Goal: Task Accomplishment & Management: Use online tool/utility

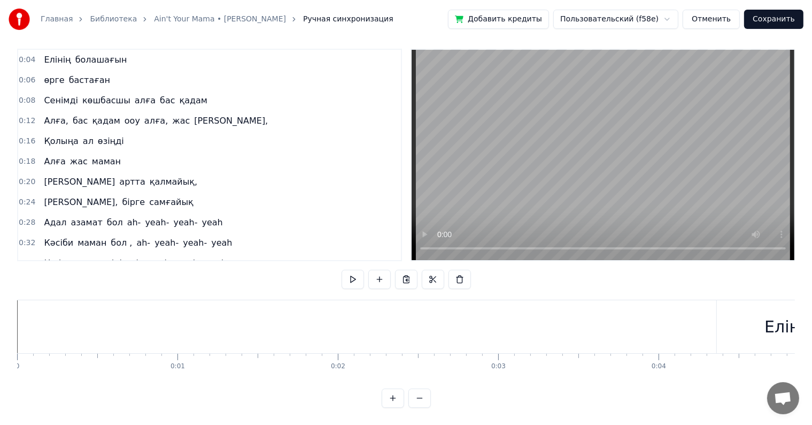
scroll to position [0, 31147]
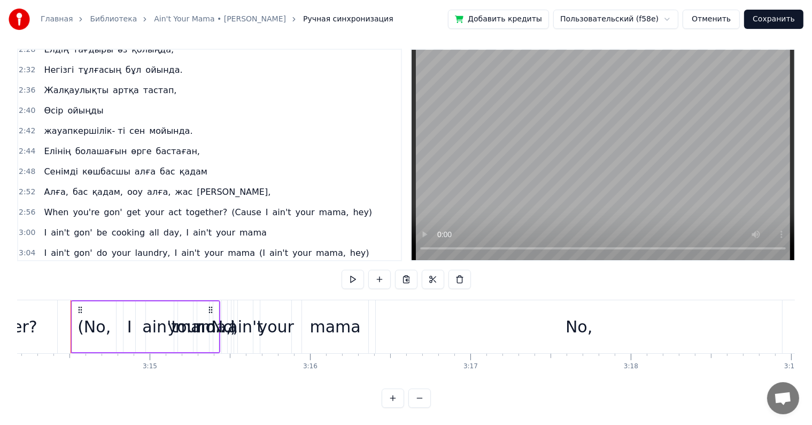
click at [770, 16] on button "Сохранить" at bounding box center [773, 19] width 59 height 19
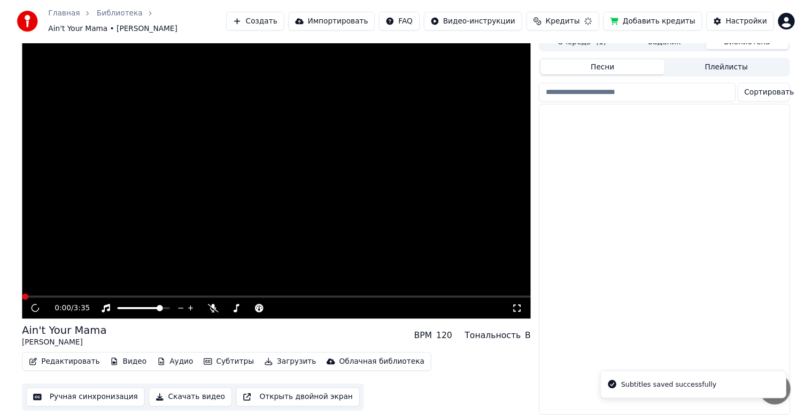
scroll to position [14, 0]
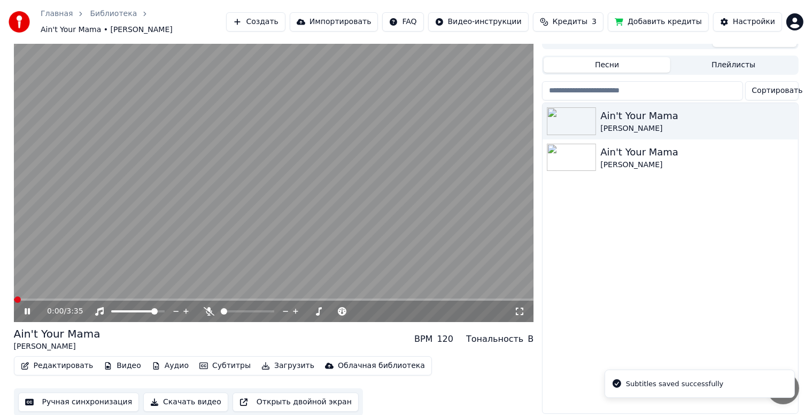
click at [207, 308] on icon at bounding box center [209, 311] width 11 height 9
click at [165, 309] on span at bounding box center [161, 312] width 6 height 6
click at [264, 248] on video at bounding box center [274, 176] width 520 height 292
click at [520, 307] on icon at bounding box center [519, 311] width 11 height 9
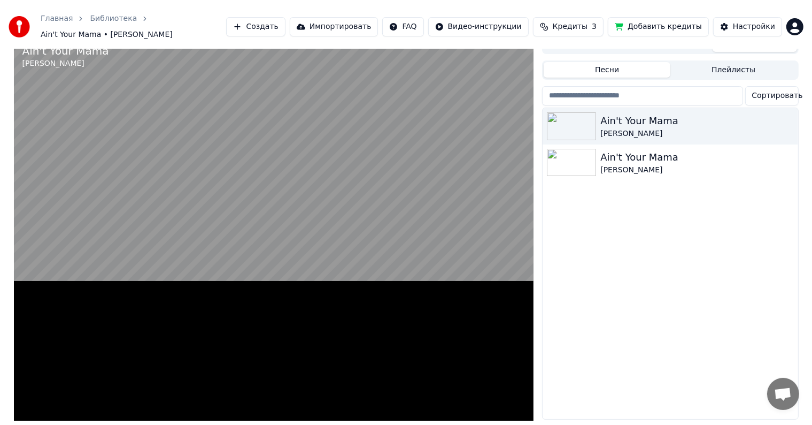
scroll to position [0, 0]
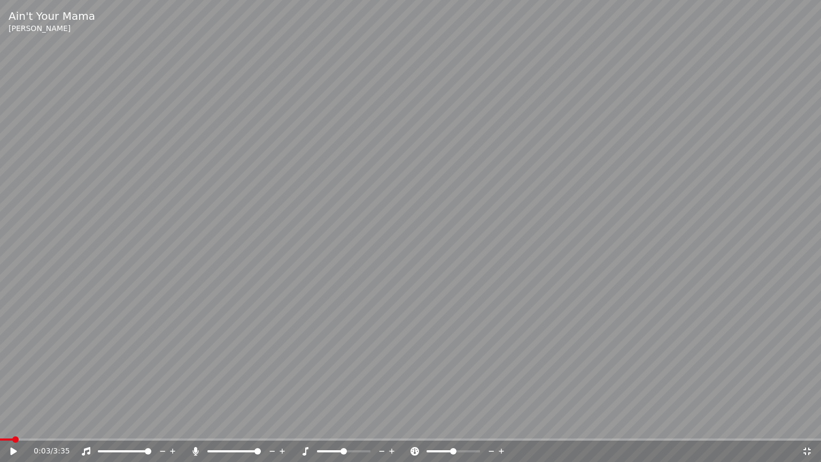
click at [520, 320] on video at bounding box center [410, 231] width 821 height 462
click at [371, 424] on span at bounding box center [367, 451] width 6 height 6
click at [394, 358] on video at bounding box center [410, 231] width 821 height 462
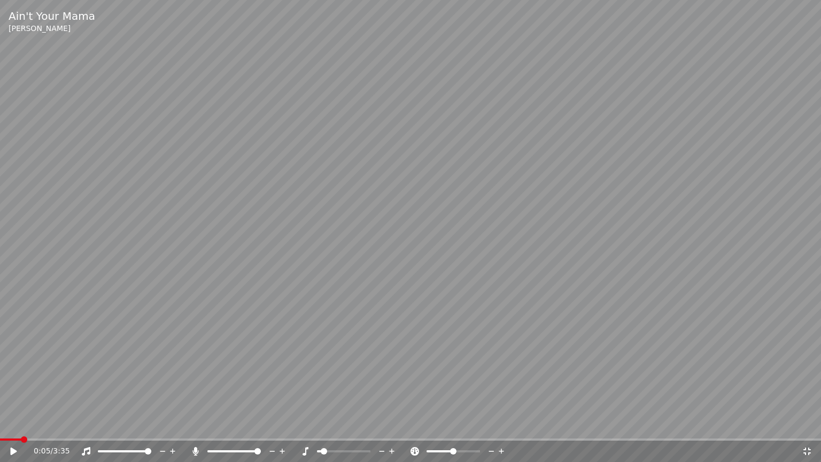
click at [323, 424] on span at bounding box center [324, 451] width 6 height 6
click at [351, 352] on video at bounding box center [410, 231] width 821 height 462
click at [349, 356] on video at bounding box center [410, 231] width 821 height 462
click at [342, 424] on span at bounding box center [344, 451] width 6 height 6
click at [219, 424] on div at bounding box center [244, 451] width 86 height 11
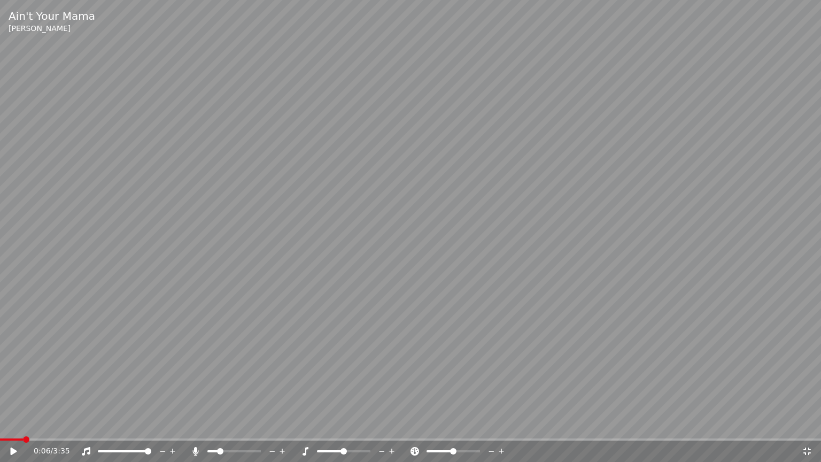
click at [218, 424] on span at bounding box center [212, 451] width 11 height 2
click at [17, 424] on video at bounding box center [410, 231] width 821 height 462
click at [0, 424] on span at bounding box center [5, 439] width 11 height 2
click at [212, 424] on span at bounding box center [212, 451] width 11 height 2
click at [221, 424] on span at bounding box center [233, 451] width 53 height 2
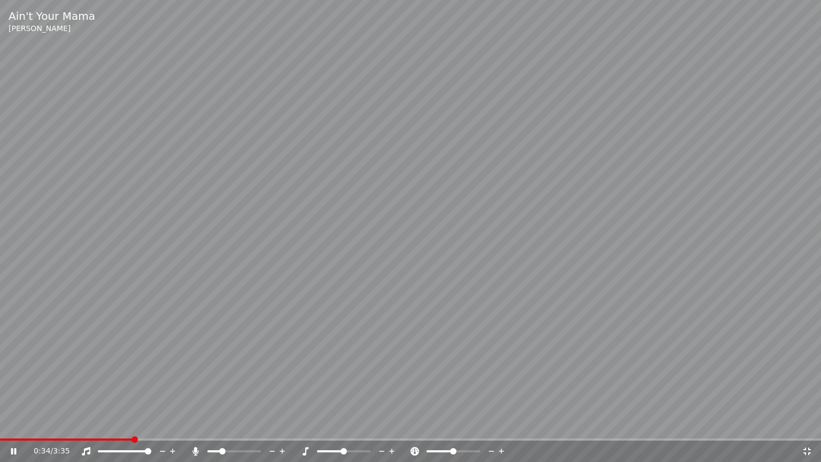
click at [228, 424] on span at bounding box center [233, 451] width 53 height 2
click at [233, 424] on div at bounding box center [244, 451] width 86 height 11
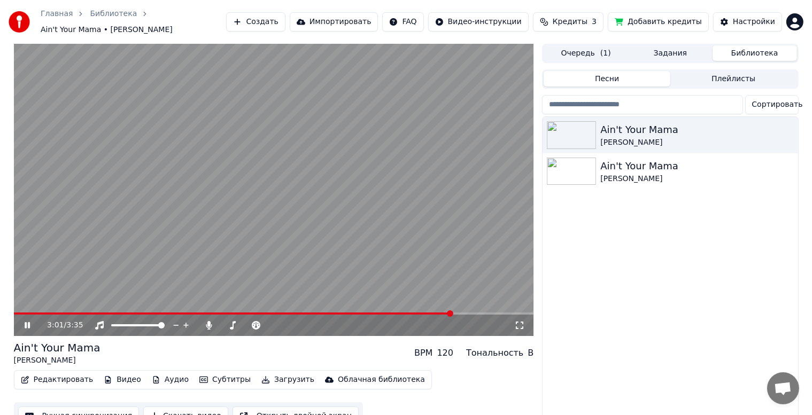
click at [305, 266] on video at bounding box center [274, 190] width 520 height 292
click at [111, 301] on video at bounding box center [274, 190] width 520 height 292
click at [111, 304] on video at bounding box center [274, 190] width 520 height 292
click at [111, 313] on span at bounding box center [235, 314] width 442 height 2
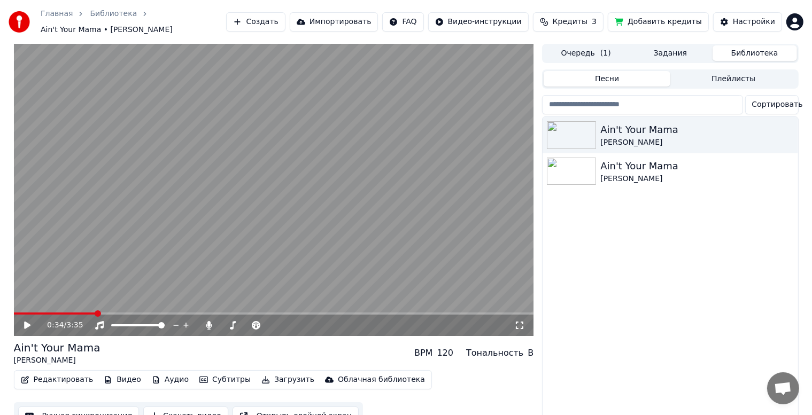
click at [96, 311] on span at bounding box center [98, 314] width 6 height 6
click at [81, 311] on span at bounding box center [84, 314] width 6 height 6
click at [101, 313] on span at bounding box center [274, 314] width 520 height 2
click at [110, 307] on video at bounding box center [274, 190] width 520 height 292
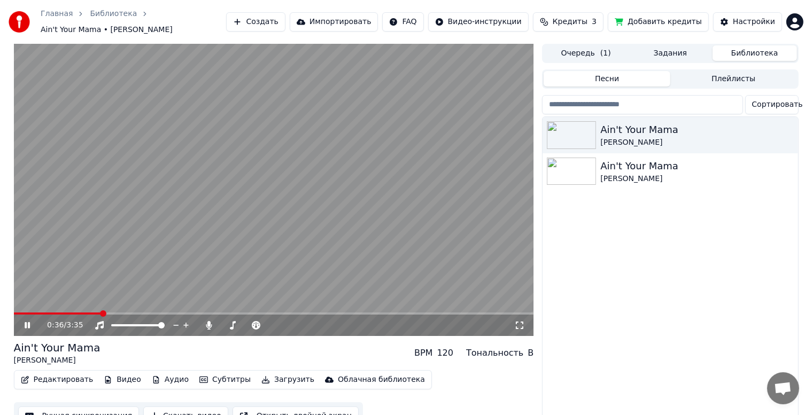
click at [116, 307] on video at bounding box center [274, 190] width 520 height 292
click at [120, 307] on video at bounding box center [274, 190] width 520 height 292
click at [126, 307] on video at bounding box center [274, 190] width 520 height 292
click at [127, 313] on span at bounding box center [274, 314] width 520 height 2
click at [129, 311] on span at bounding box center [129, 314] width 6 height 6
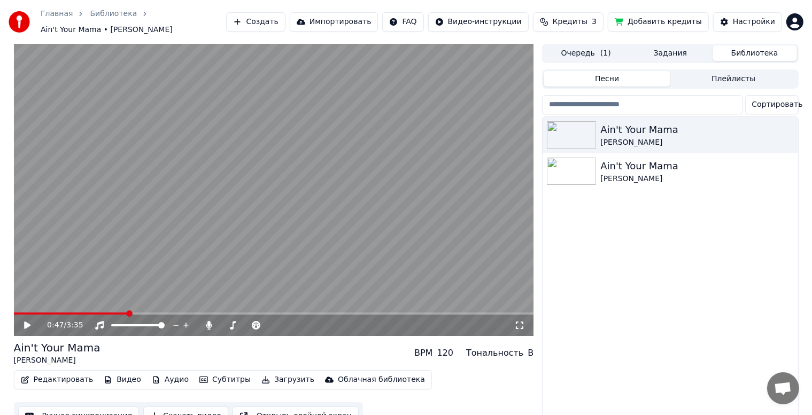
click at [138, 313] on span at bounding box center [274, 314] width 520 height 2
click at [148, 313] on span at bounding box center [274, 314] width 520 height 2
click at [271, 238] on video at bounding box center [274, 190] width 520 height 292
click at [61, 304] on video at bounding box center [274, 190] width 520 height 292
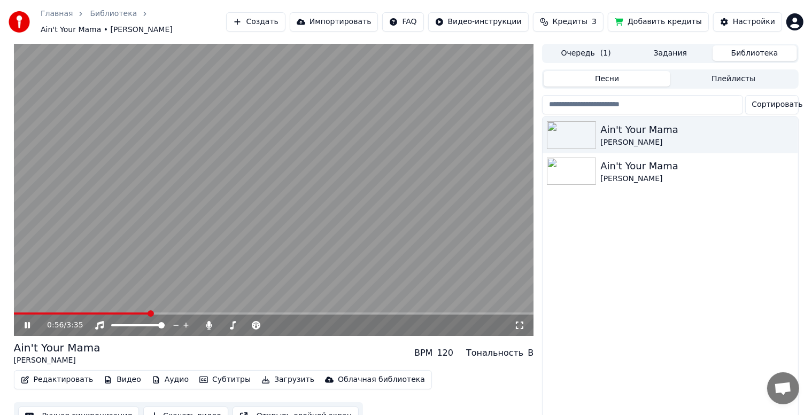
click at [59, 315] on div "0:56 / 3:35" at bounding box center [274, 325] width 520 height 21
click at [56, 313] on span at bounding box center [35, 314] width 43 height 2
click at [67, 313] on span at bounding box center [274, 314] width 520 height 2
click at [33, 313] on span at bounding box center [23, 314] width 19 height 2
click at [253, 190] on video at bounding box center [274, 190] width 520 height 292
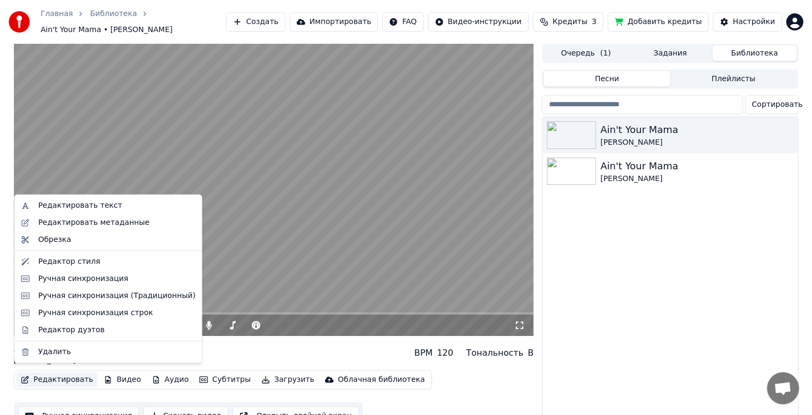
click at [66, 373] on button "Редактировать" at bounding box center [57, 380] width 81 height 15
click at [91, 266] on div "Редактор стиля" at bounding box center [116, 262] width 157 height 11
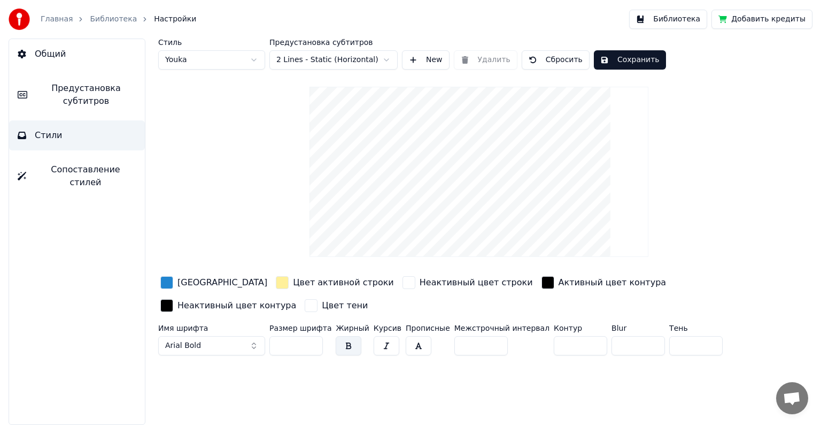
click at [99, 21] on link "Библиотека" at bounding box center [113, 19] width 47 height 11
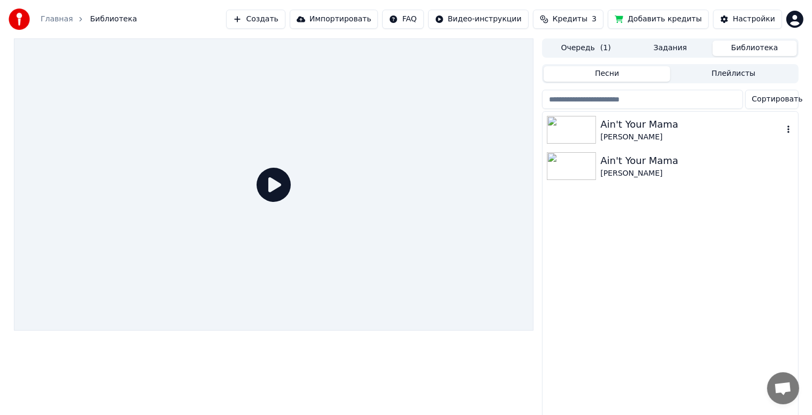
click at [621, 133] on div "[PERSON_NAME]" at bounding box center [691, 137] width 182 height 11
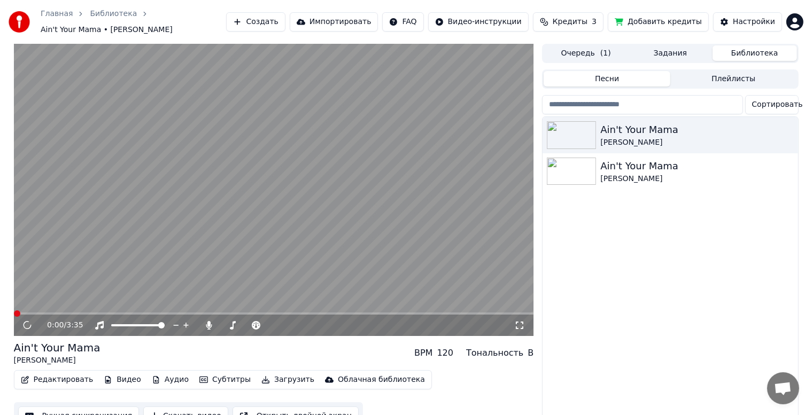
click at [69, 376] on button "Редактировать" at bounding box center [57, 380] width 81 height 15
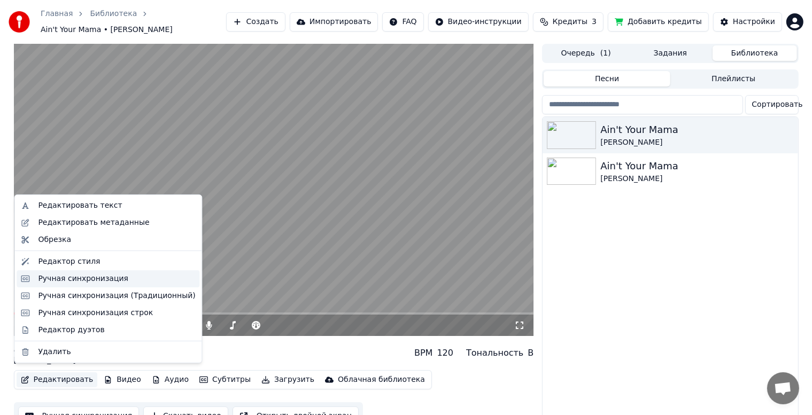
click at [118, 287] on div "Ручная синхронизация" at bounding box center [108, 279] width 183 height 17
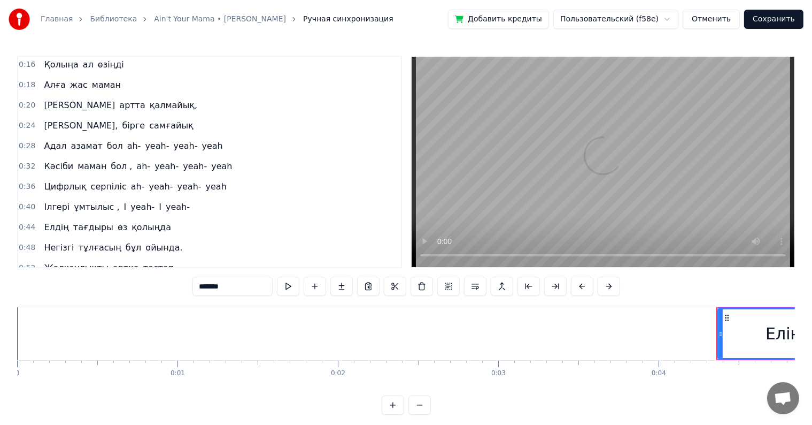
scroll to position [83, 0]
click at [56, 99] on span "[PERSON_NAME]" at bounding box center [79, 105] width 73 height 12
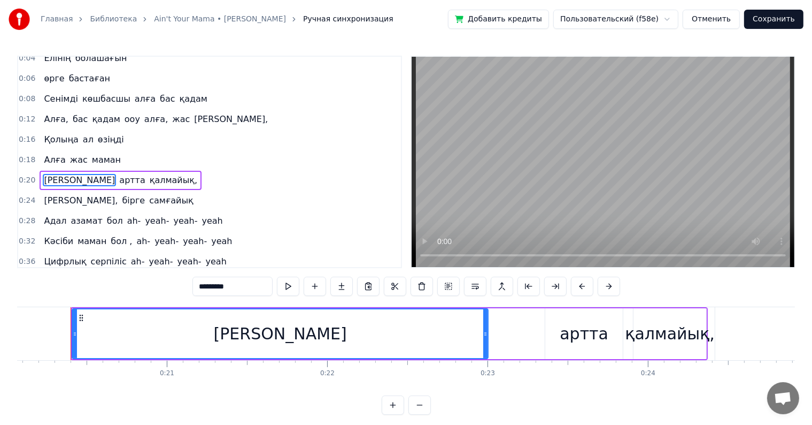
scroll to position [0, 0]
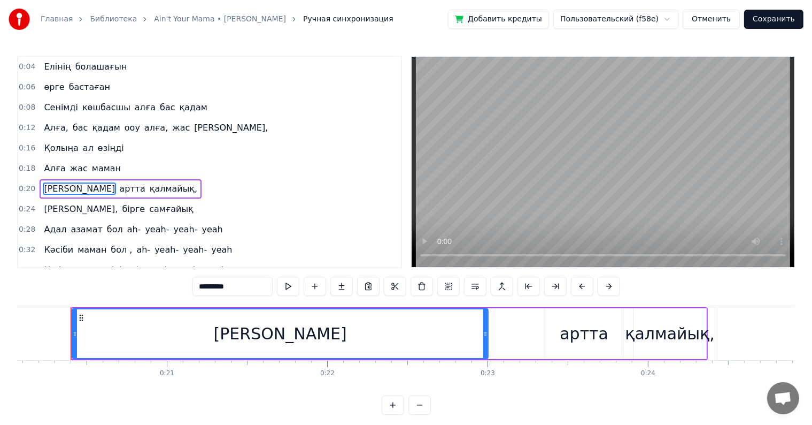
click at [92, 109] on span "көшбасшы" at bounding box center [106, 107] width 50 height 12
type input "********"
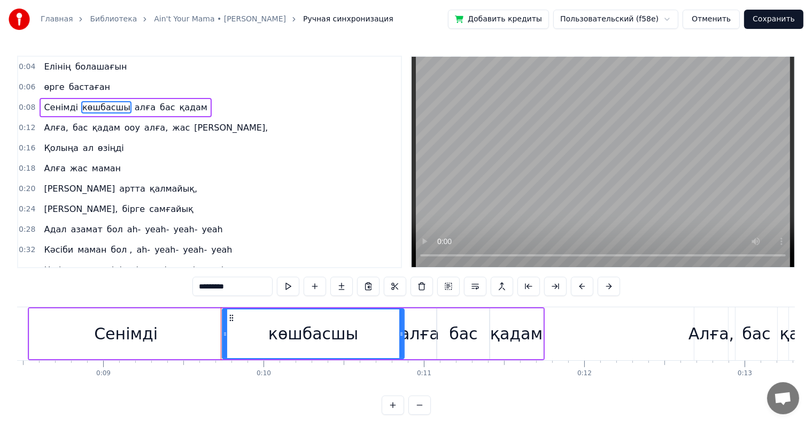
scroll to position [0, 1351]
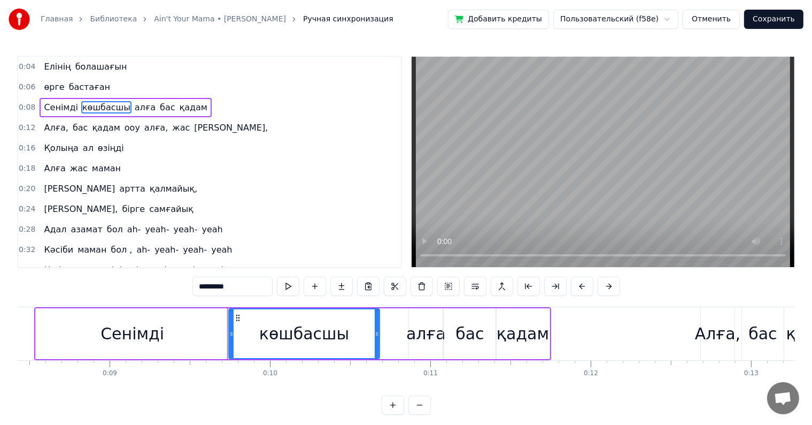
drag, startPoint x: 409, startPoint y: 334, endPoint x: 374, endPoint y: 334, distance: 34.2
click at [375, 334] on icon at bounding box center [377, 333] width 4 height 9
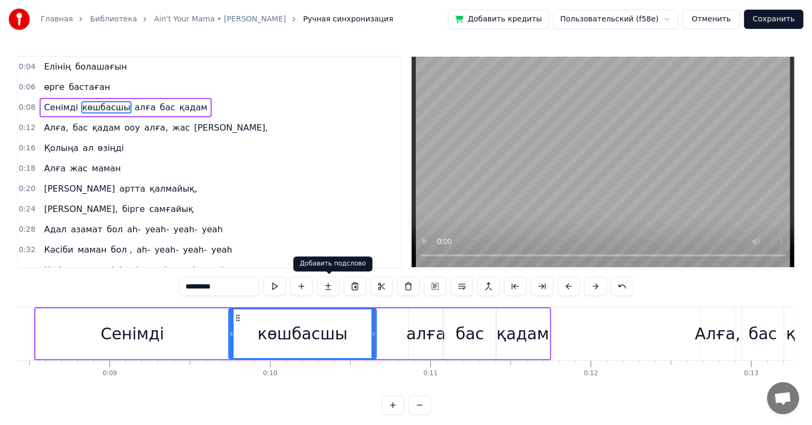
click at [325, 284] on button at bounding box center [328, 285] width 22 height 19
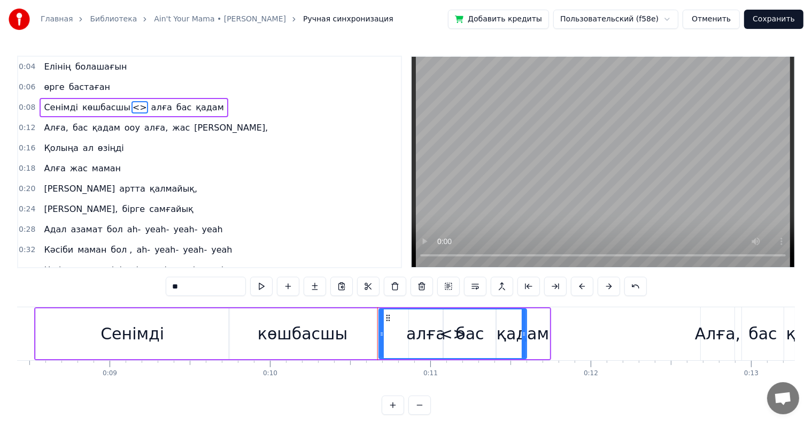
click at [197, 288] on input "**" at bounding box center [206, 285] width 80 height 19
type input "*"
type input "***"
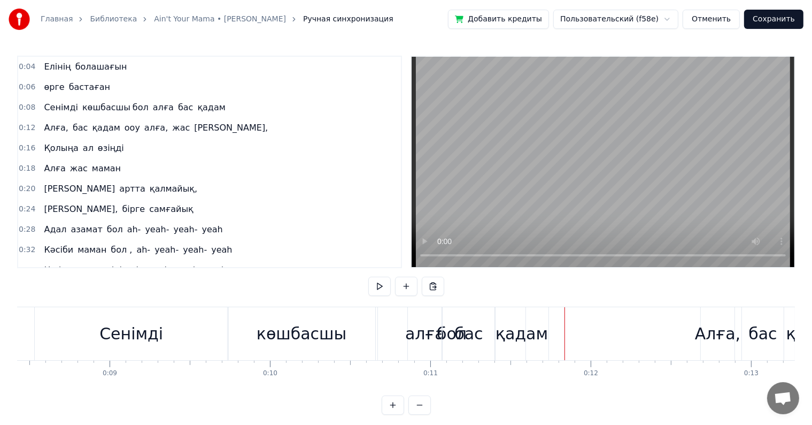
click at [457, 333] on div "бас" at bounding box center [468, 333] width 28 height 24
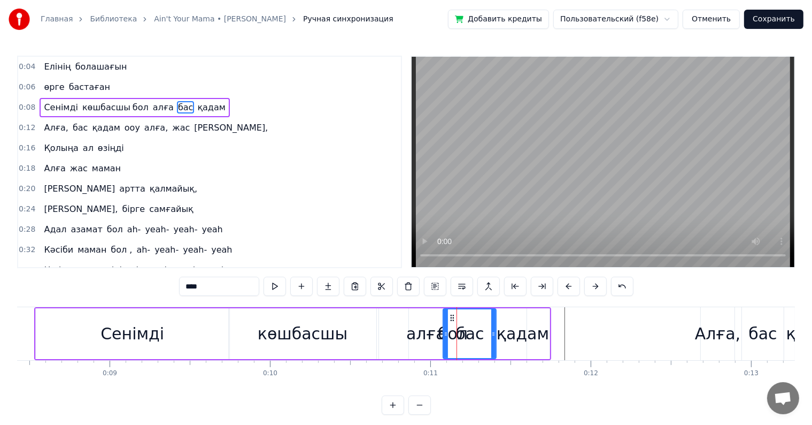
click at [439, 331] on div "алға" at bounding box center [426, 333] width 40 height 24
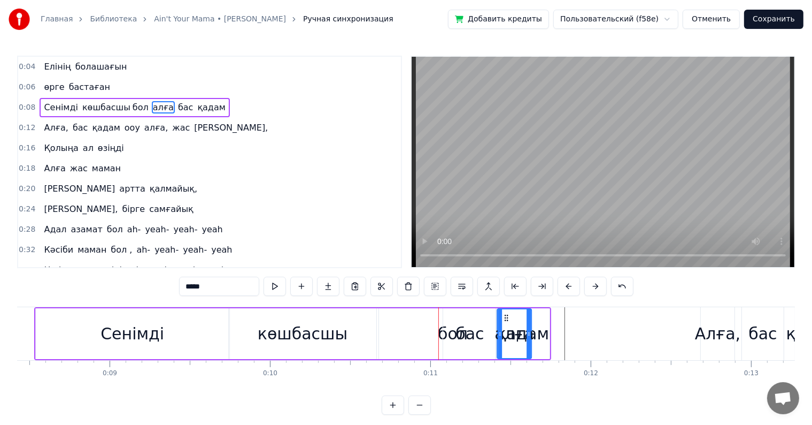
drag, startPoint x: 447, startPoint y: 319, endPoint x: 505, endPoint y: 321, distance: 57.8
click at [440, 336] on div "бол" at bounding box center [453, 333] width 30 height 24
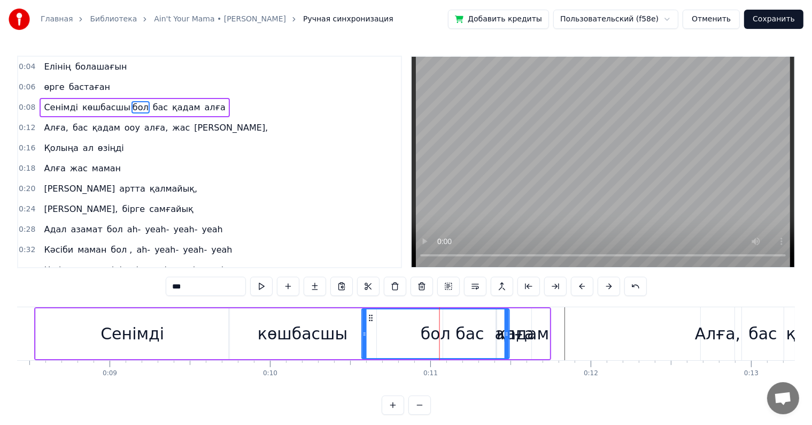
drag, startPoint x: 387, startPoint y: 319, endPoint x: 369, endPoint y: 319, distance: 17.1
click at [369, 319] on icon at bounding box center [371, 317] width 9 height 9
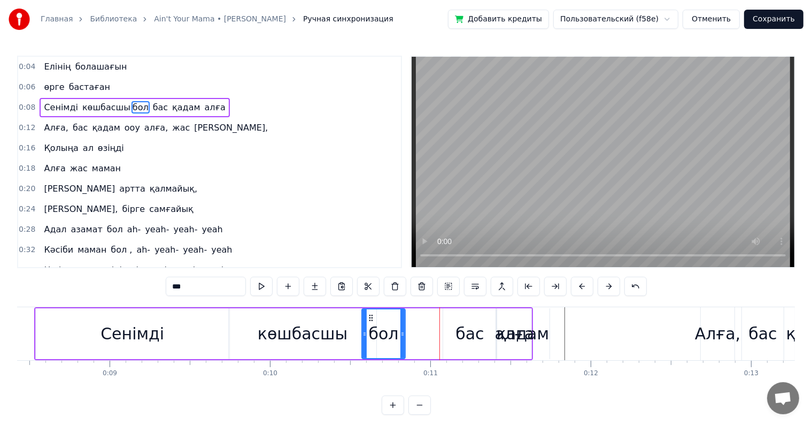
drag, startPoint x: 506, startPoint y: 333, endPoint x: 400, endPoint y: 325, distance: 106.7
click at [400, 325] on div at bounding box center [402, 333] width 4 height 49
click at [514, 338] on div "алға" at bounding box center [515, 333] width 40 height 24
type input "****"
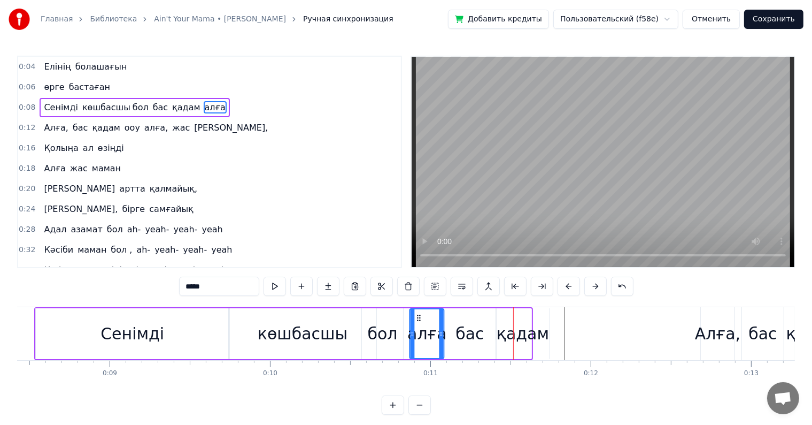
drag, startPoint x: 504, startPoint y: 317, endPoint x: 417, endPoint y: 317, distance: 87.7
click at [417, 317] on icon at bounding box center [419, 317] width 9 height 9
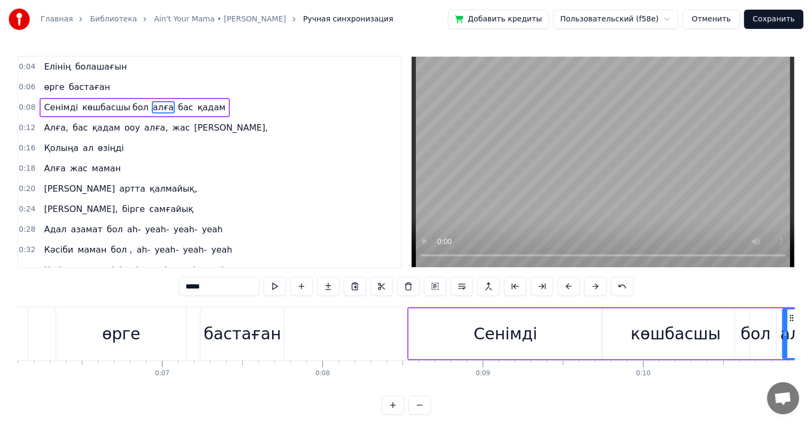
scroll to position [0, 980]
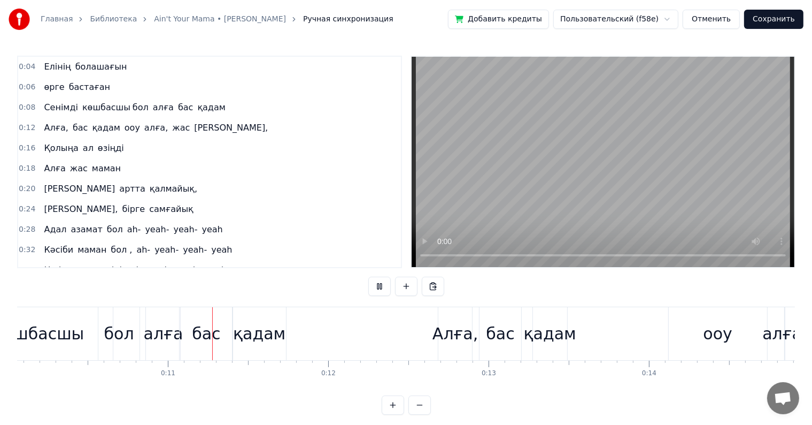
scroll to position [0, 1652]
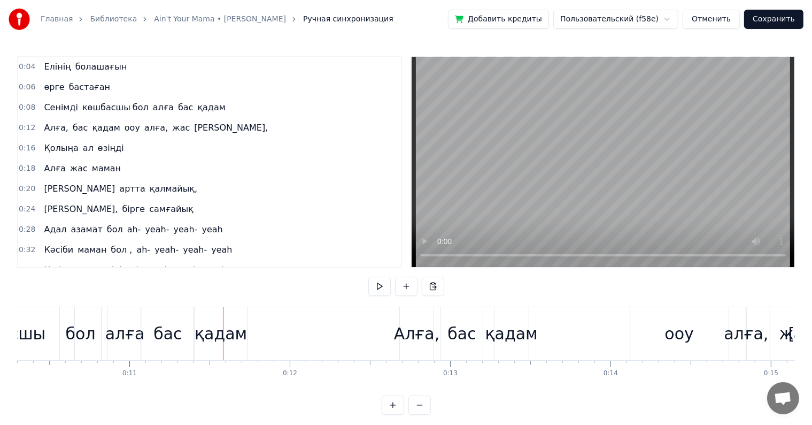
click at [211, 329] on div "қадам" at bounding box center [221, 333] width 52 height 24
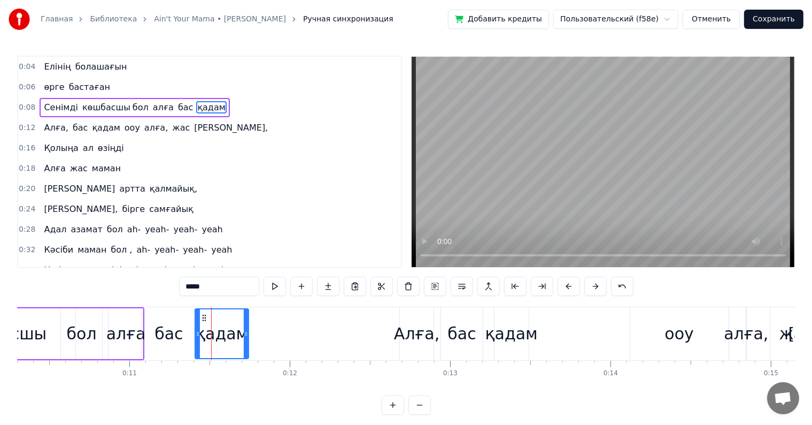
click at [196, 105] on span "қадам" at bounding box center [211, 107] width 30 height 12
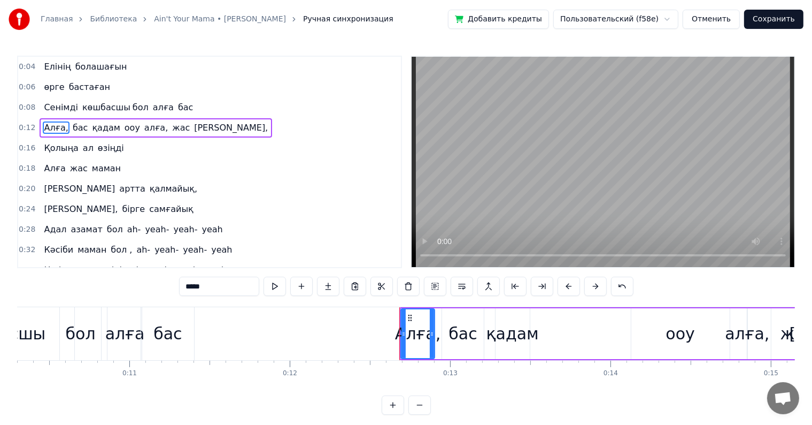
click at [180, 330] on div "бас" at bounding box center [167, 333] width 28 height 24
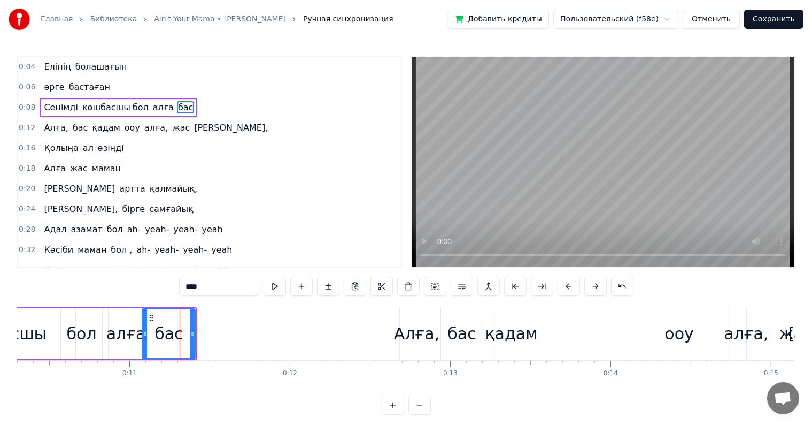
click at [203, 289] on input "***" at bounding box center [219, 285] width 80 height 19
type input "********"
click at [255, 262] on div "0:36 Цифрлық серпіліс ah- yeah- yeah- yeah" at bounding box center [209, 270] width 383 height 20
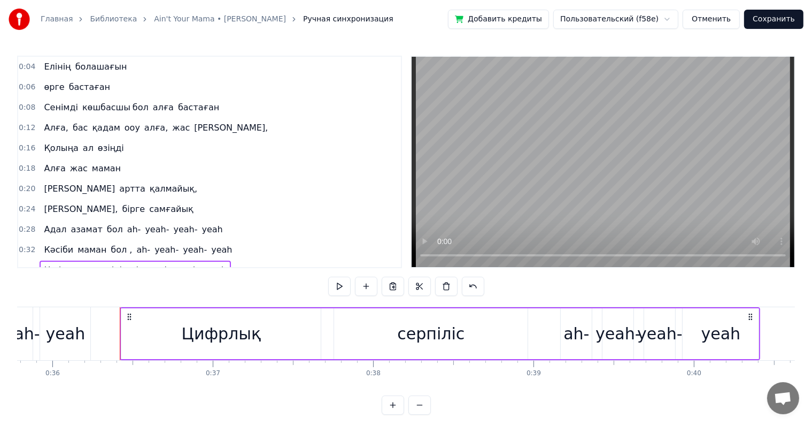
scroll to position [0, 5789]
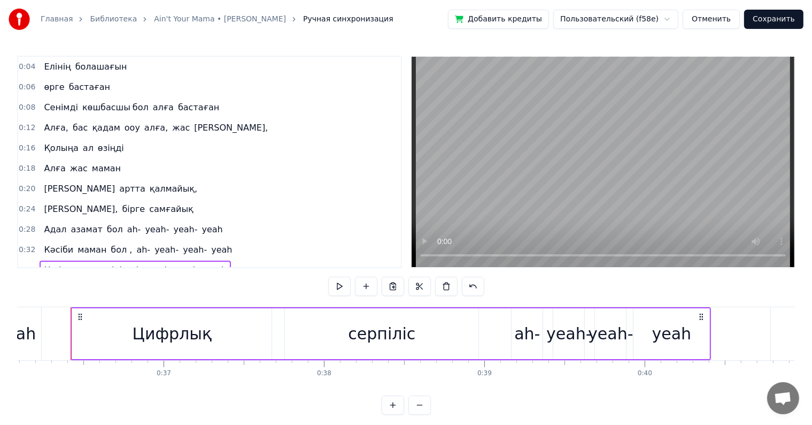
click at [153, 107] on span "алға" at bounding box center [163, 107] width 23 height 12
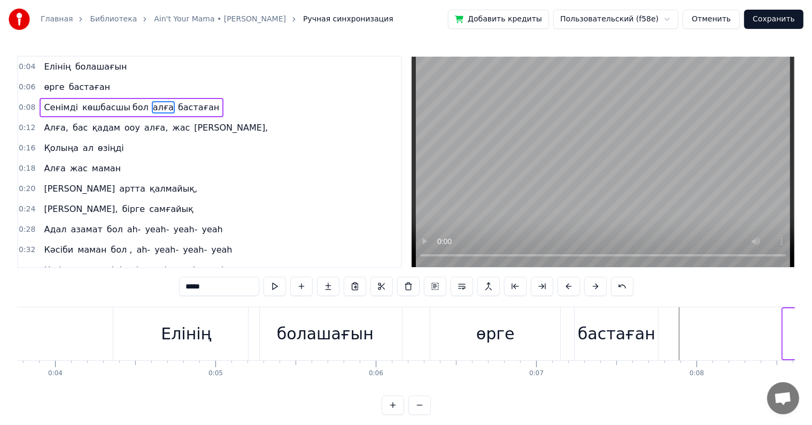
scroll to position [0, 604]
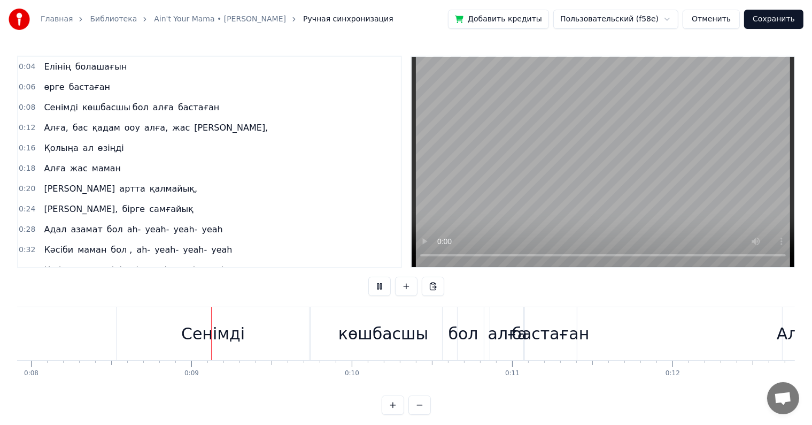
scroll to position [0, 1306]
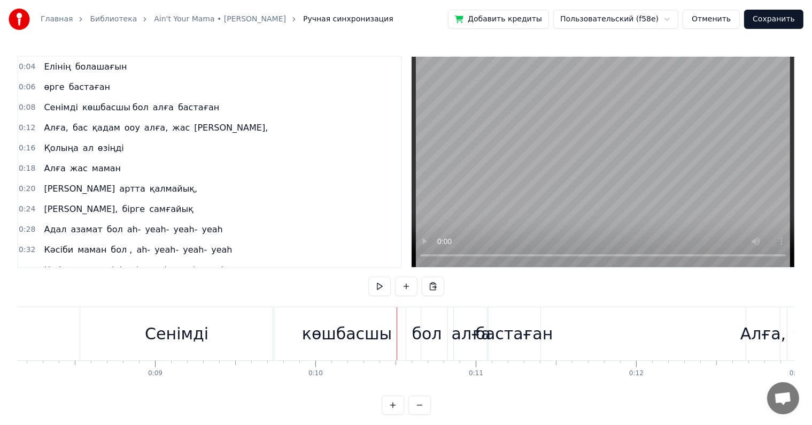
click at [201, 346] on div "Сенімді" at bounding box center [177, 333] width 194 height 53
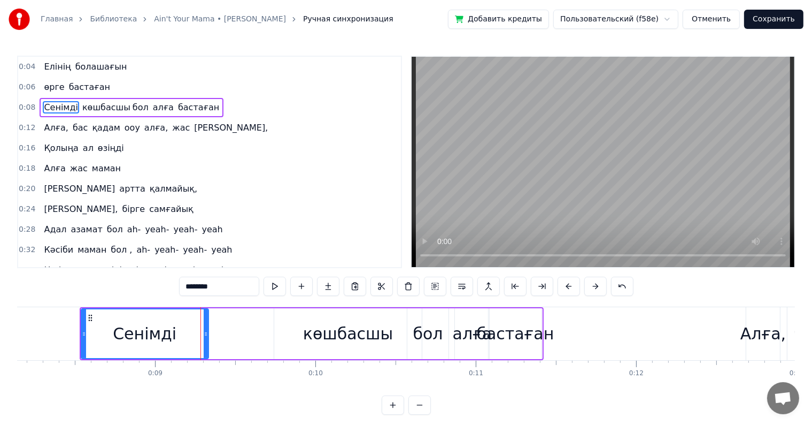
drag, startPoint x: 274, startPoint y: 334, endPoint x: 207, endPoint y: 334, distance: 66.3
click at [207, 334] on icon at bounding box center [206, 333] width 4 height 9
click at [323, 332] on div "көшбасшы" at bounding box center [348, 333] width 90 height 24
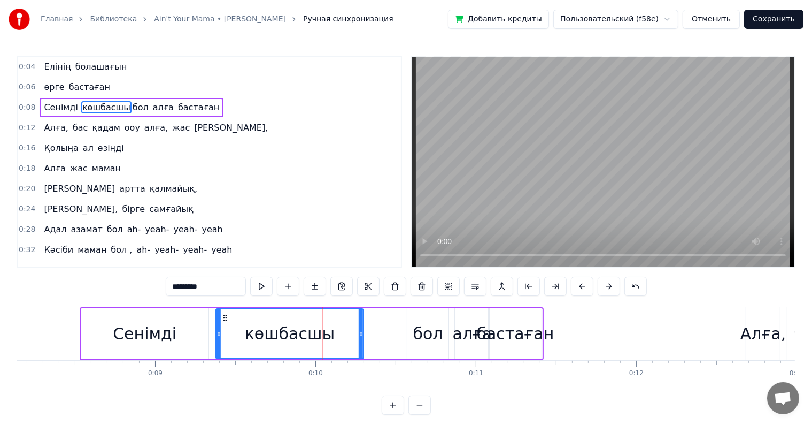
drag, startPoint x: 257, startPoint y: 315, endPoint x: 337, endPoint y: 316, distance: 80.7
click at [222, 319] on icon at bounding box center [225, 317] width 9 height 9
click at [419, 334] on div "бол" at bounding box center [428, 333] width 30 height 24
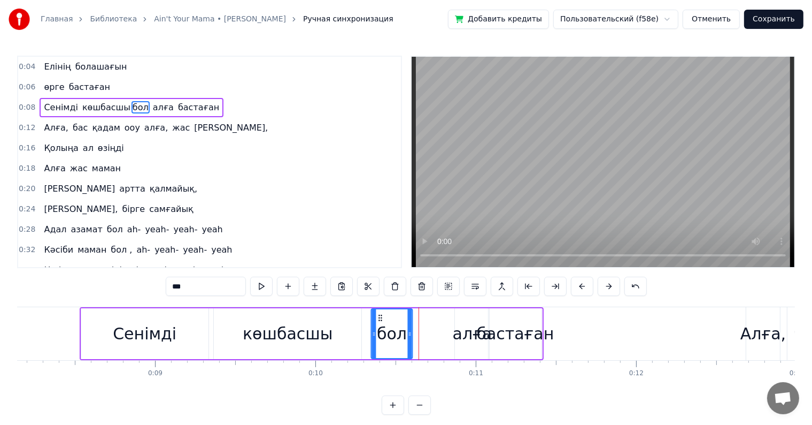
drag, startPoint x: 413, startPoint y: 317, endPoint x: 376, endPoint y: 312, distance: 36.7
click at [376, 312] on div "бол" at bounding box center [392, 333] width 40 height 49
click at [479, 331] on div "алға" at bounding box center [473, 333] width 40 height 24
type input "****"
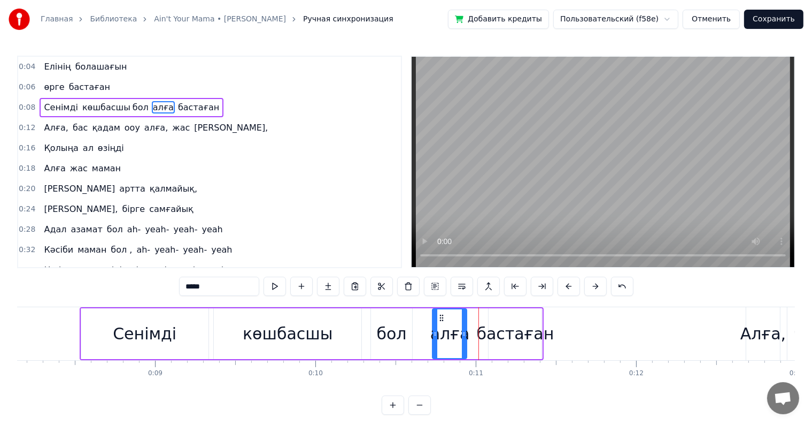
drag, startPoint x: 464, startPoint y: 312, endPoint x: 442, endPoint y: 321, distance: 24.0
click at [442, 321] on div "алға" at bounding box center [450, 333] width 33 height 49
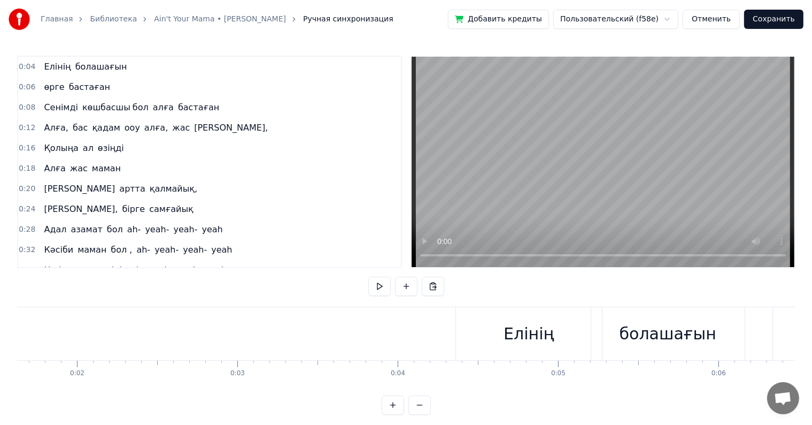
scroll to position [0, 219]
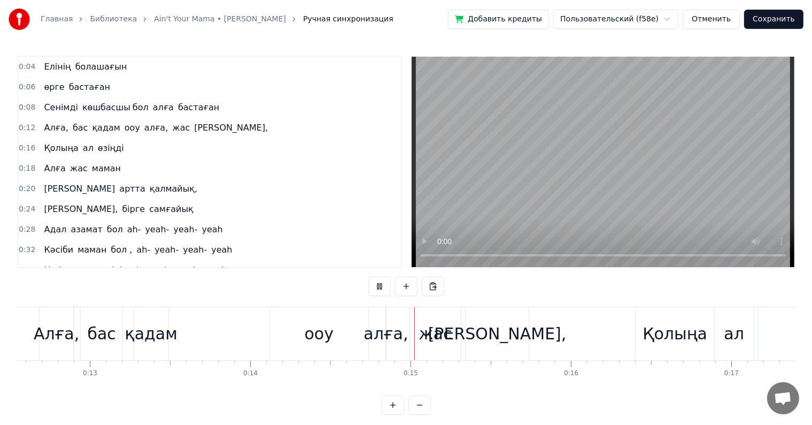
scroll to position [0, 2278]
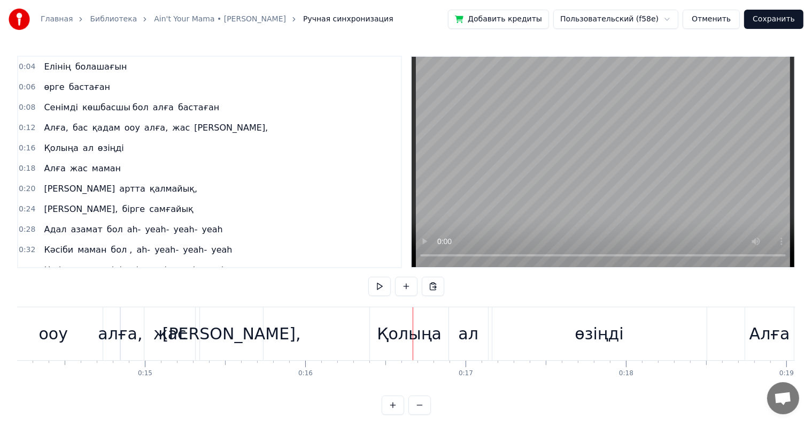
click at [68, 98] on div "Сенімді көшбасшы бол алға бастаған" at bounding box center [132, 107] width 184 height 19
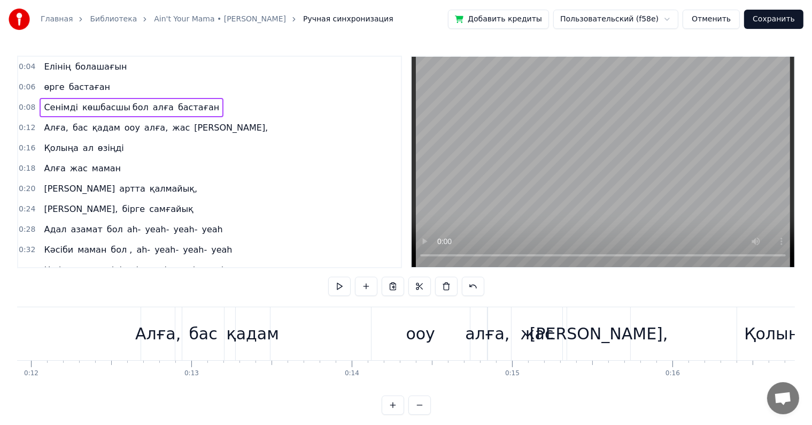
click at [68, 98] on div "Сенімді көшбасшы бол алға бастаған" at bounding box center [132, 107] width 184 height 19
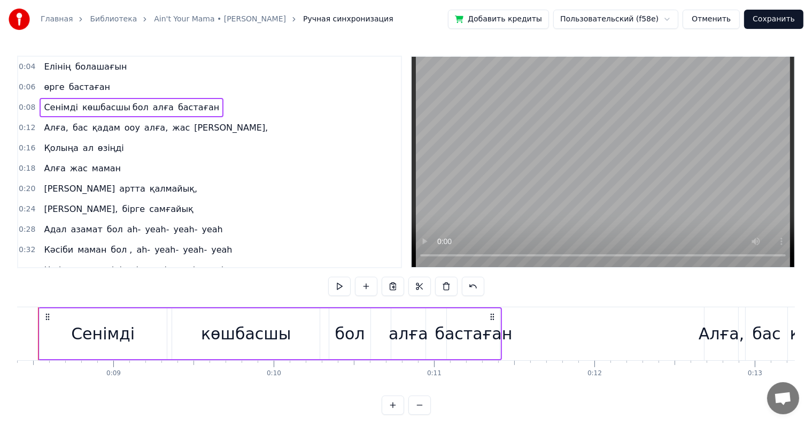
scroll to position [0, 1314]
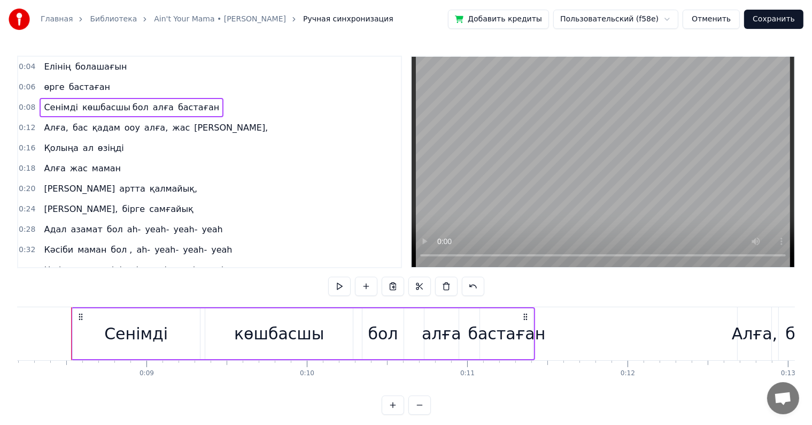
click at [68, 98] on div "Сенімді көшбасшы бол алға бастаған" at bounding box center [132, 107] width 184 height 19
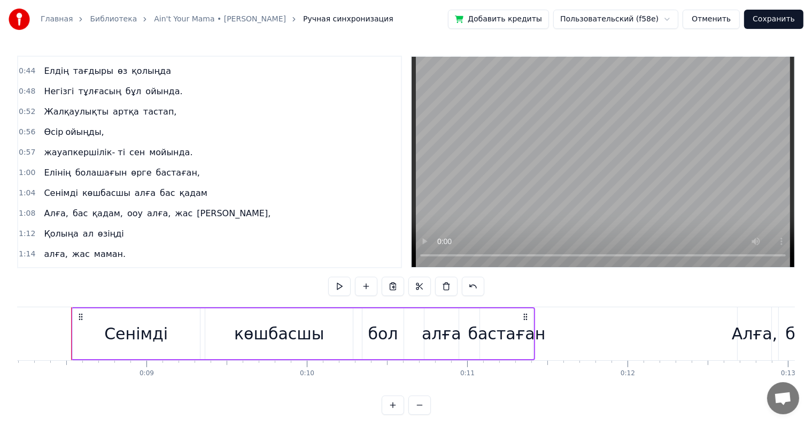
scroll to position [244, 0]
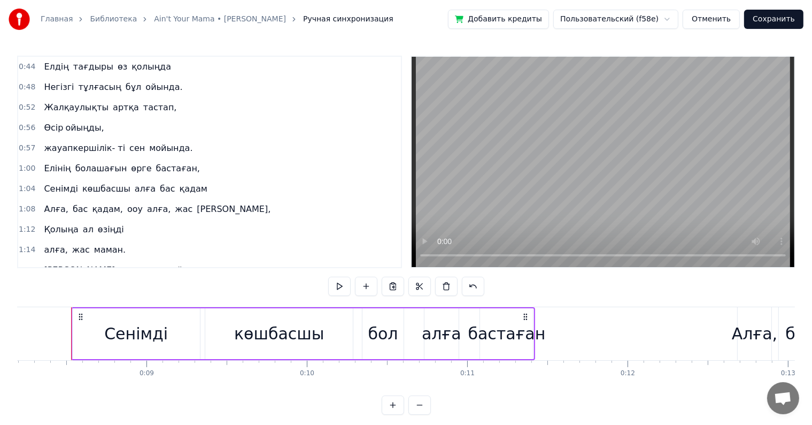
click at [64, 179] on div "Сенімді көшбасшы алға бас қадам" at bounding box center [126, 188] width 172 height 19
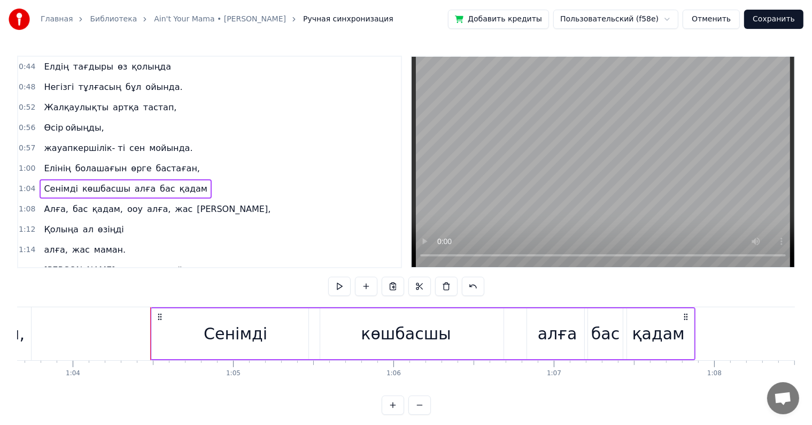
scroll to position [0, 10290]
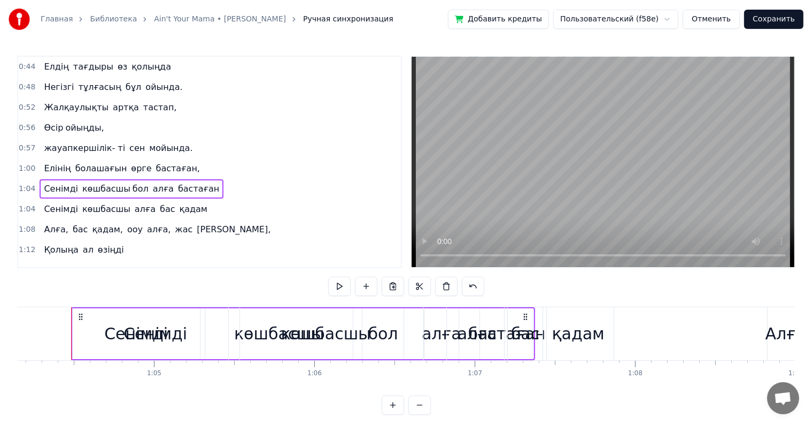
click at [62, 199] on div "Сенімді көшбасшы алға бас қадам" at bounding box center [126, 208] width 172 height 19
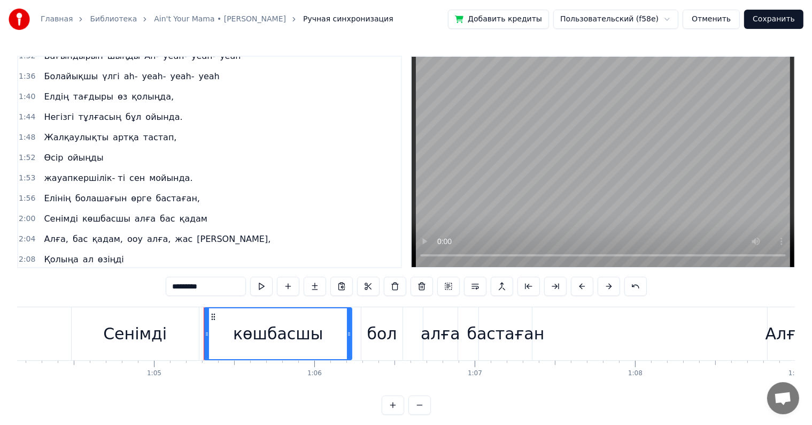
scroll to position [567, 0]
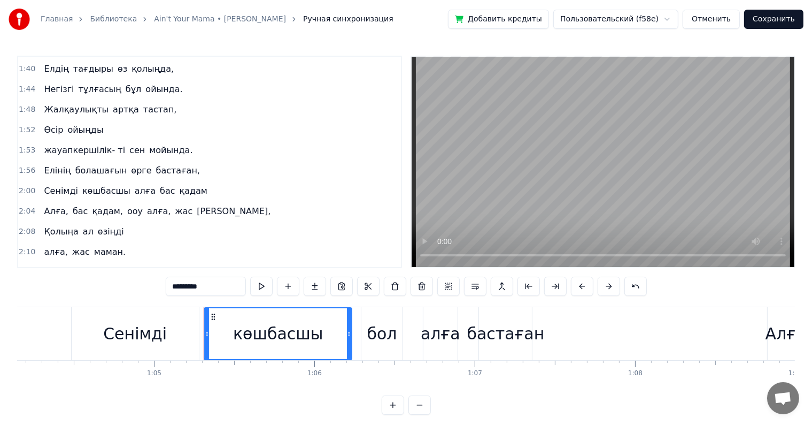
click at [48, 181] on div "Сенімді көшбасшы алға бас қадам" at bounding box center [126, 190] width 172 height 19
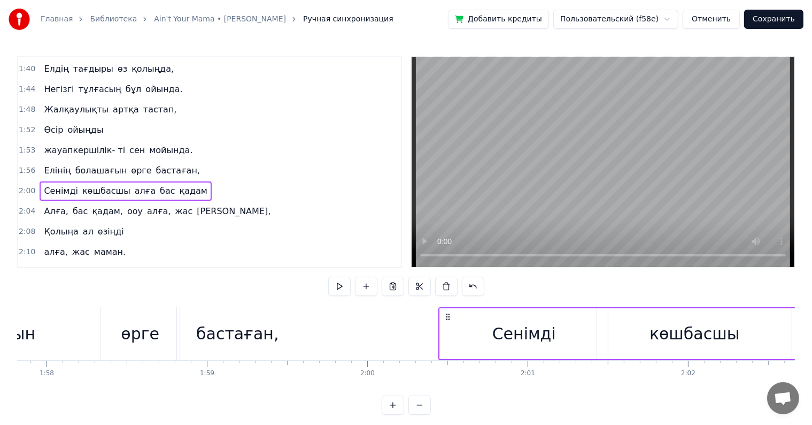
scroll to position [0, 19266]
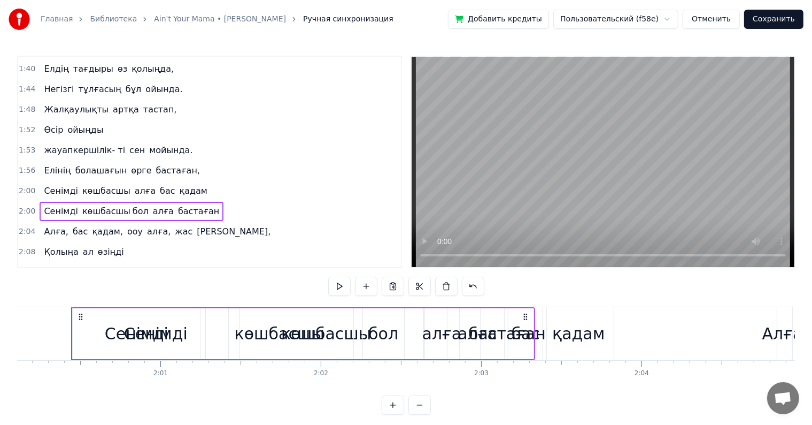
click at [71, 181] on div "Сенімді көшбасшы алға бас қадам" at bounding box center [126, 190] width 172 height 19
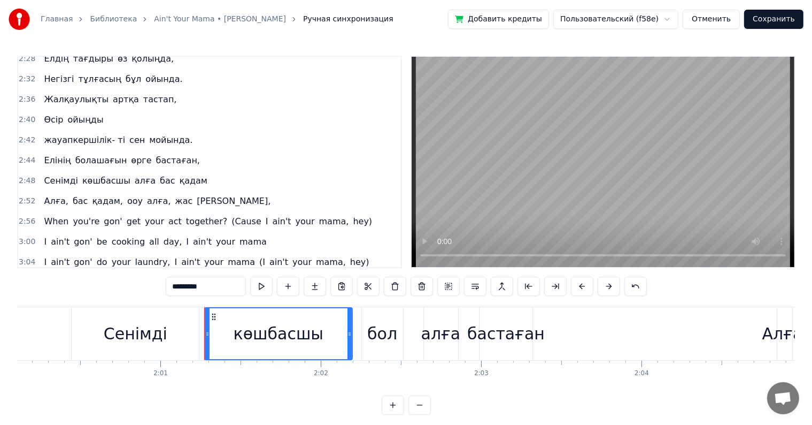
scroll to position [844, 0]
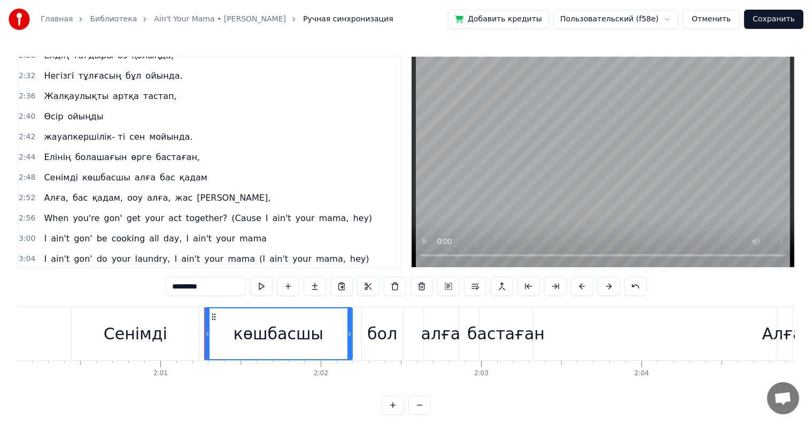
click at [72, 168] on div "Сенімді көшбасшы алға бас қадам" at bounding box center [126, 177] width 172 height 19
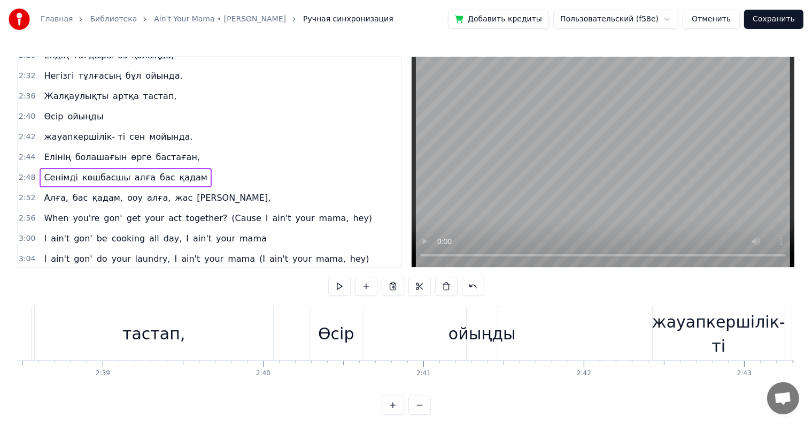
scroll to position [0, 26950]
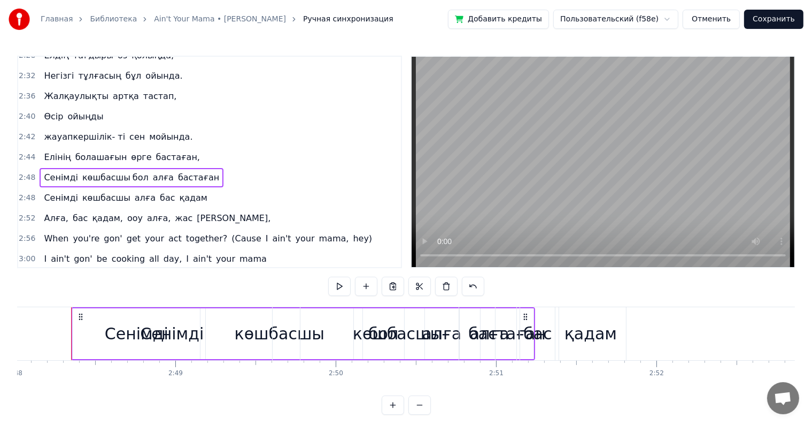
click at [72, 188] on div "Сенімді көшбасшы алға бас қадам" at bounding box center [126, 197] width 172 height 19
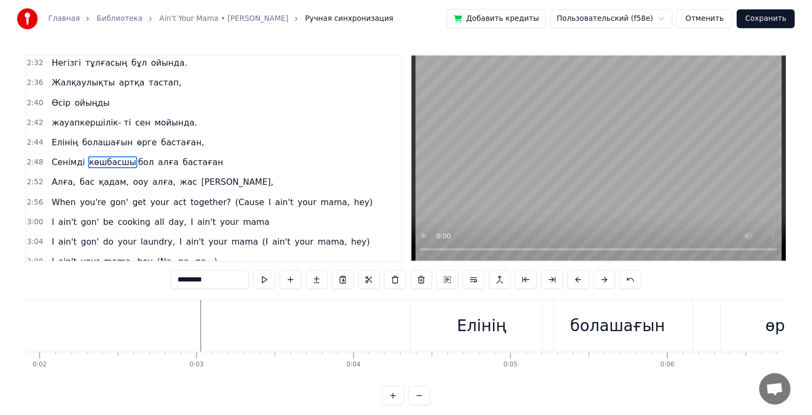
scroll to position [0, 0]
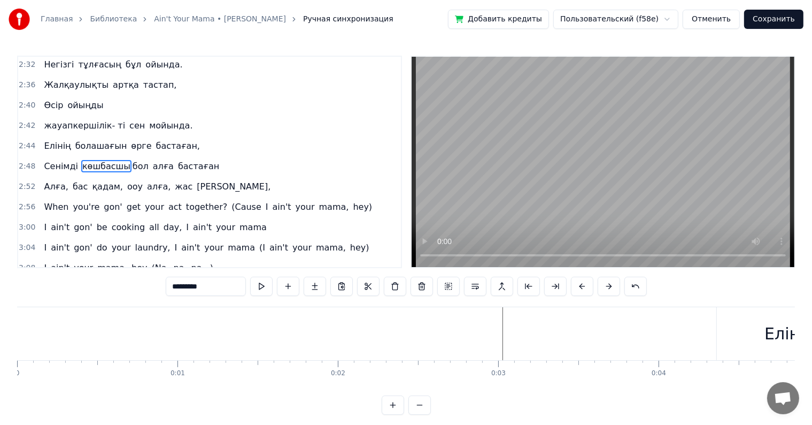
click at [770, 17] on button "Сохранить" at bounding box center [773, 19] width 59 height 19
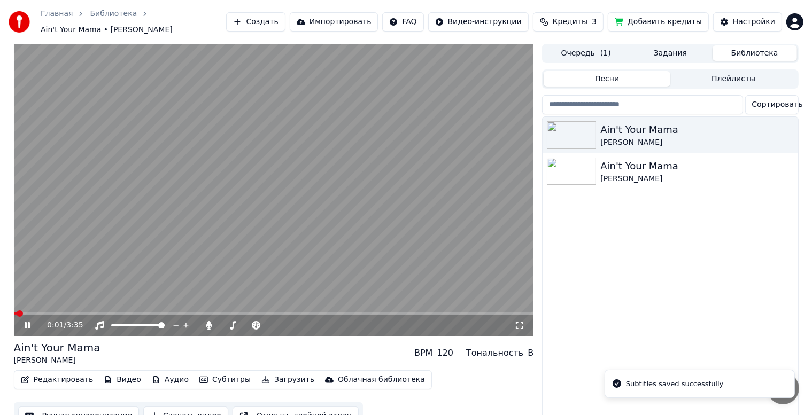
click at [321, 237] on video at bounding box center [274, 190] width 520 height 292
click at [590, 272] on div "Ain't Your Mama [PERSON_NAME] Ain't Your Mama [PERSON_NAME]" at bounding box center [670, 272] width 255 height 311
click at [30, 321] on icon at bounding box center [34, 325] width 25 height 9
click at [515, 321] on icon at bounding box center [519, 325] width 11 height 9
click at [26, 322] on icon at bounding box center [27, 325] width 5 height 6
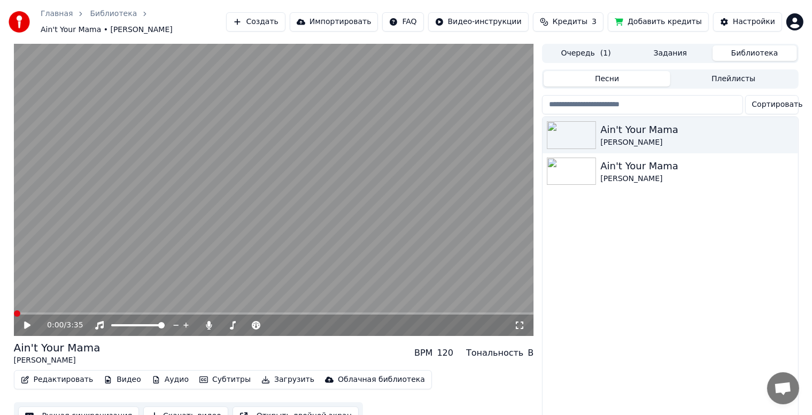
click at [14, 317] on span at bounding box center [17, 314] width 6 height 6
click at [26, 322] on icon at bounding box center [27, 325] width 6 height 7
click at [519, 321] on icon at bounding box center [519, 325] width 11 height 9
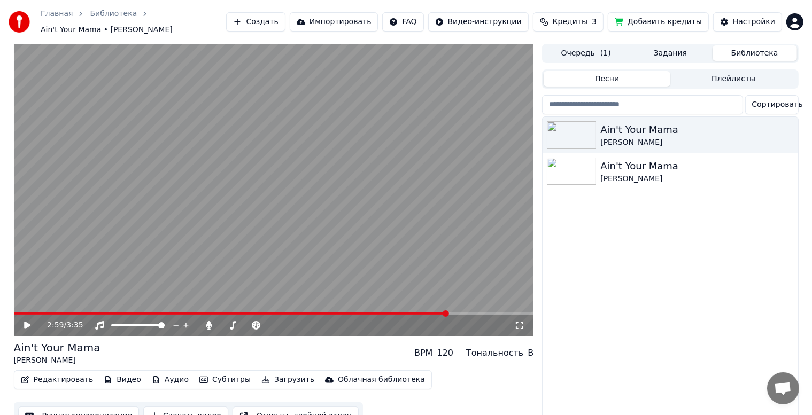
scroll to position [14, 0]
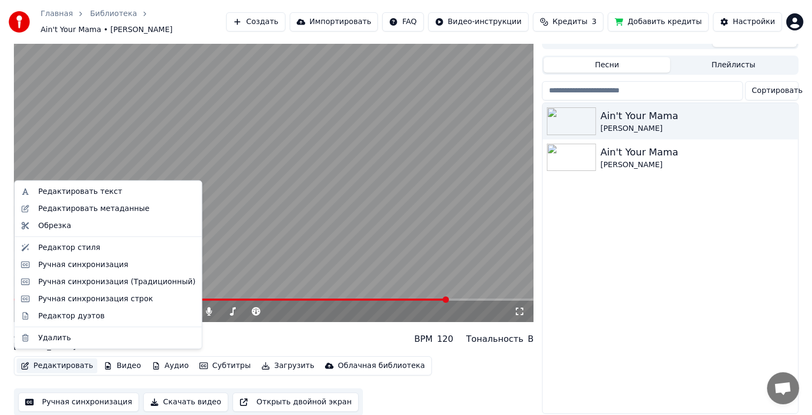
click at [72, 359] on button "Редактировать" at bounding box center [57, 366] width 81 height 15
click at [111, 267] on div "Ручная синхронизация" at bounding box center [83, 265] width 90 height 11
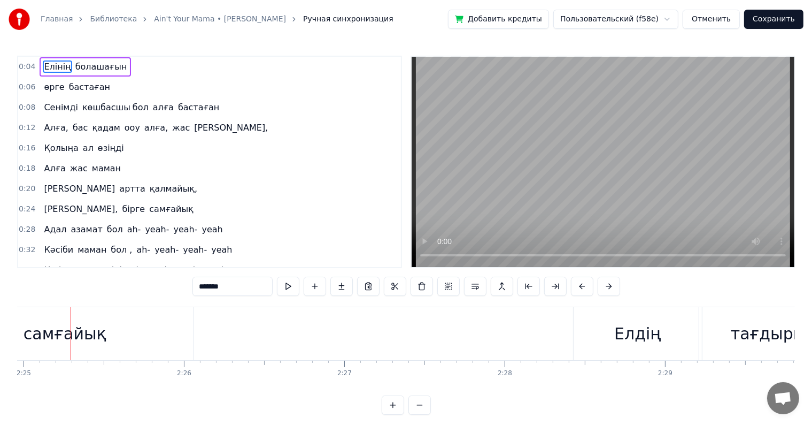
click at [547, 215] on video at bounding box center [603, 162] width 383 height 210
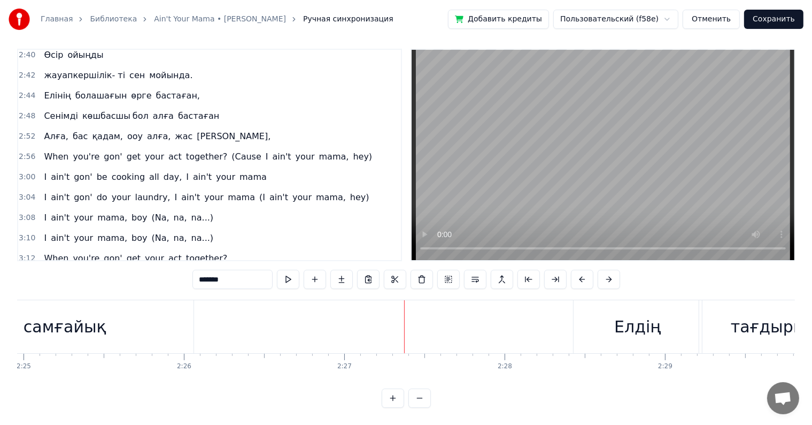
scroll to position [950, 0]
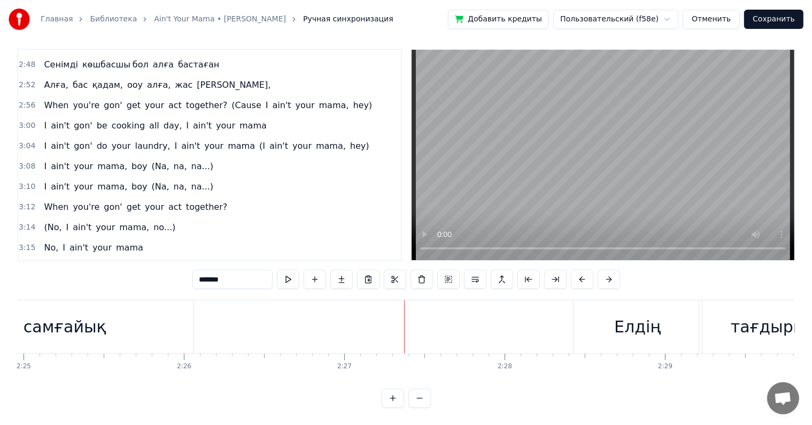
click at [766, 14] on button "Сохранить" at bounding box center [773, 19] width 59 height 19
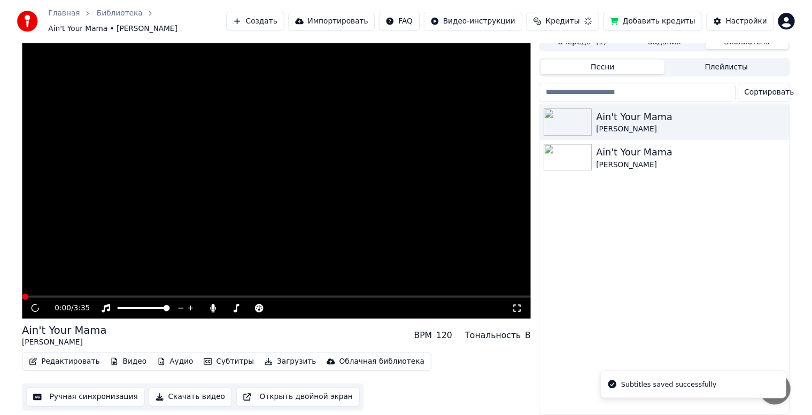
scroll to position [14, 0]
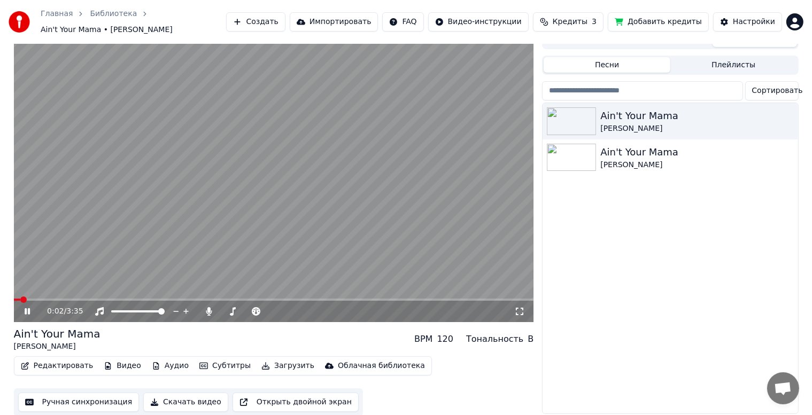
click at [523, 307] on icon at bounding box center [519, 311] width 11 height 9
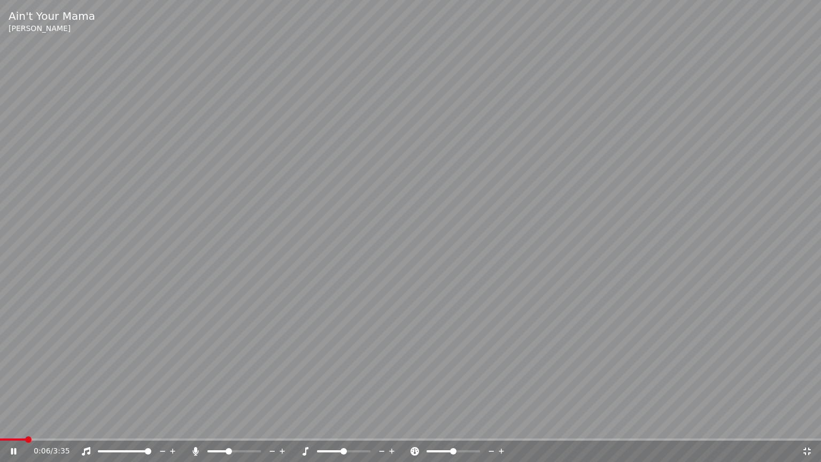
click at [28, 424] on span at bounding box center [28, 439] width 6 height 6
click at [13, 424] on icon at bounding box center [21, 451] width 25 height 9
click at [0, 424] on span at bounding box center [3, 439] width 6 height 6
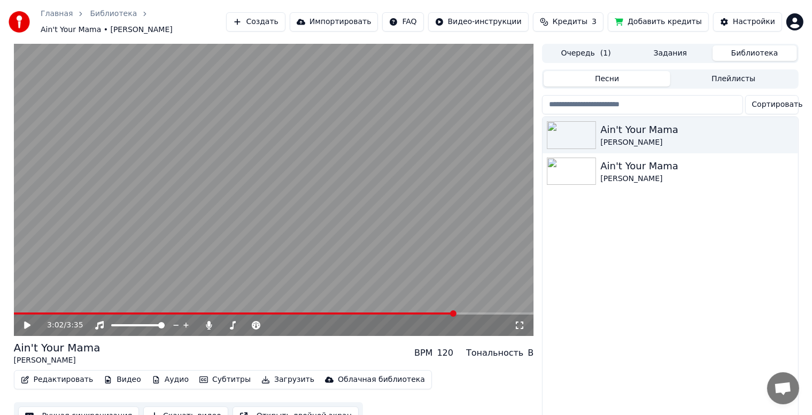
click at [379, 26] on button "Импортировать" at bounding box center [334, 21] width 89 height 19
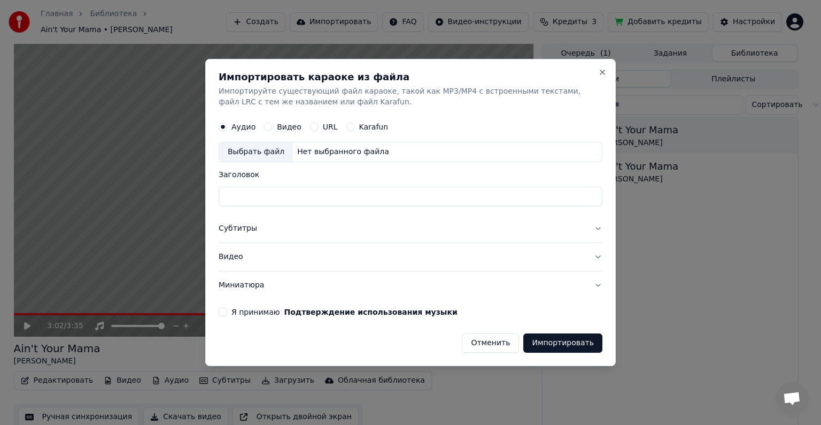
click at [277, 129] on label "Видео" at bounding box center [289, 126] width 25 height 7
click at [273, 129] on button "Видео" at bounding box center [268, 126] width 9 height 9
click at [261, 319] on form "Аудио Видео URL Karafun Выбрать файл Нет выбранного файла Заголовок Субтитры Ви…" at bounding box center [411, 234] width 384 height 236
click at [255, 315] on label "Я принимаю Подтверждение использования музыки" at bounding box center [345, 311] width 226 height 7
click at [227, 315] on button "Я принимаю Подтверждение использования музыки" at bounding box center [223, 311] width 9 height 9
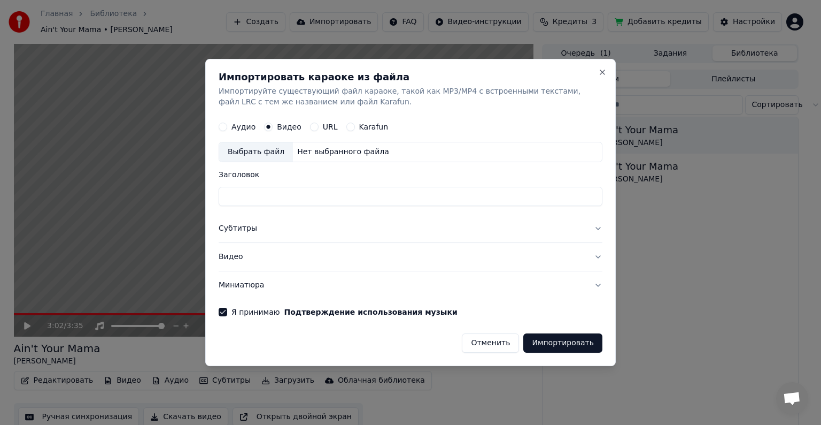
click at [272, 151] on div "Выбрать файл" at bounding box center [256, 151] width 74 height 19
click at [600, 73] on button "Close" at bounding box center [602, 72] width 9 height 9
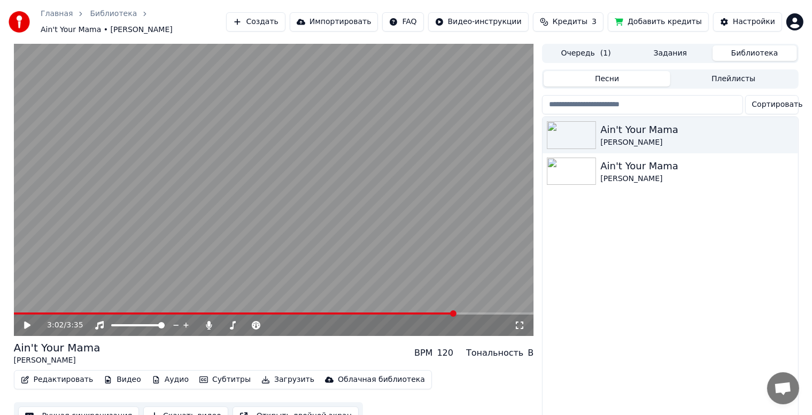
scroll to position [14, 0]
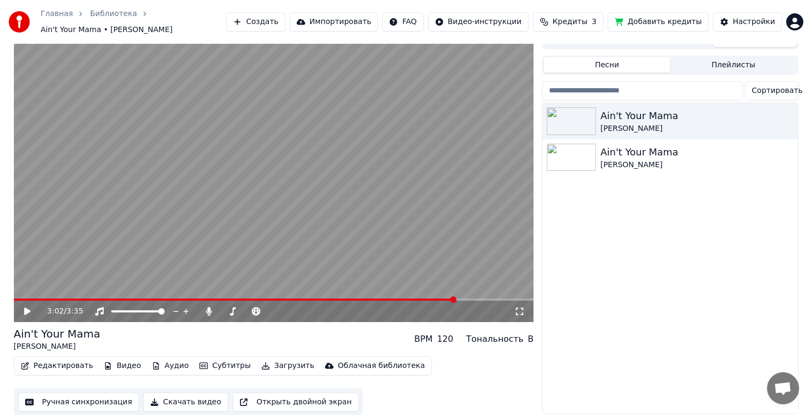
click at [178, 401] on button "Скачать видео" at bounding box center [185, 402] width 85 height 19
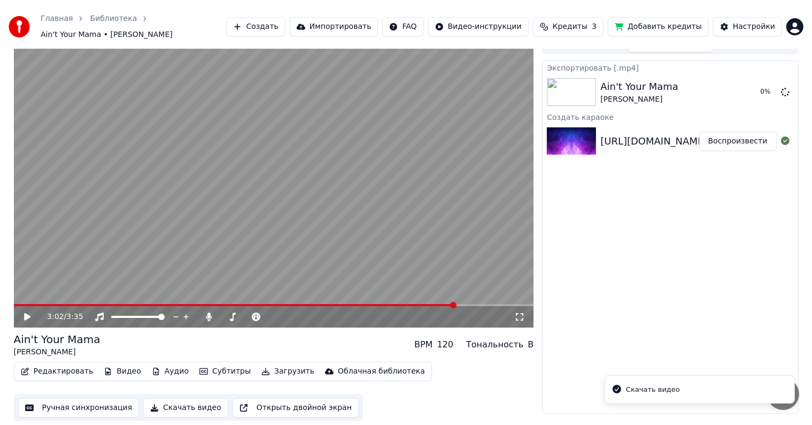
scroll to position [1, 0]
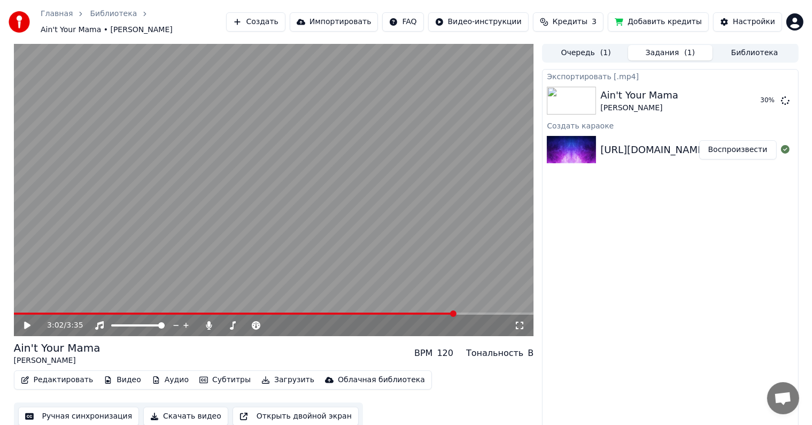
drag, startPoint x: 676, startPoint y: 96, endPoint x: 696, endPoint y: 175, distance: 81.7
click at [696, 175] on div "Экспортировать [.mp4] Ain't Your Mama [PERSON_NAME] 30 % Создать караоке [URL][…" at bounding box center [670, 249] width 256 height 361
